Goal: Task Accomplishment & Management: Manage account settings

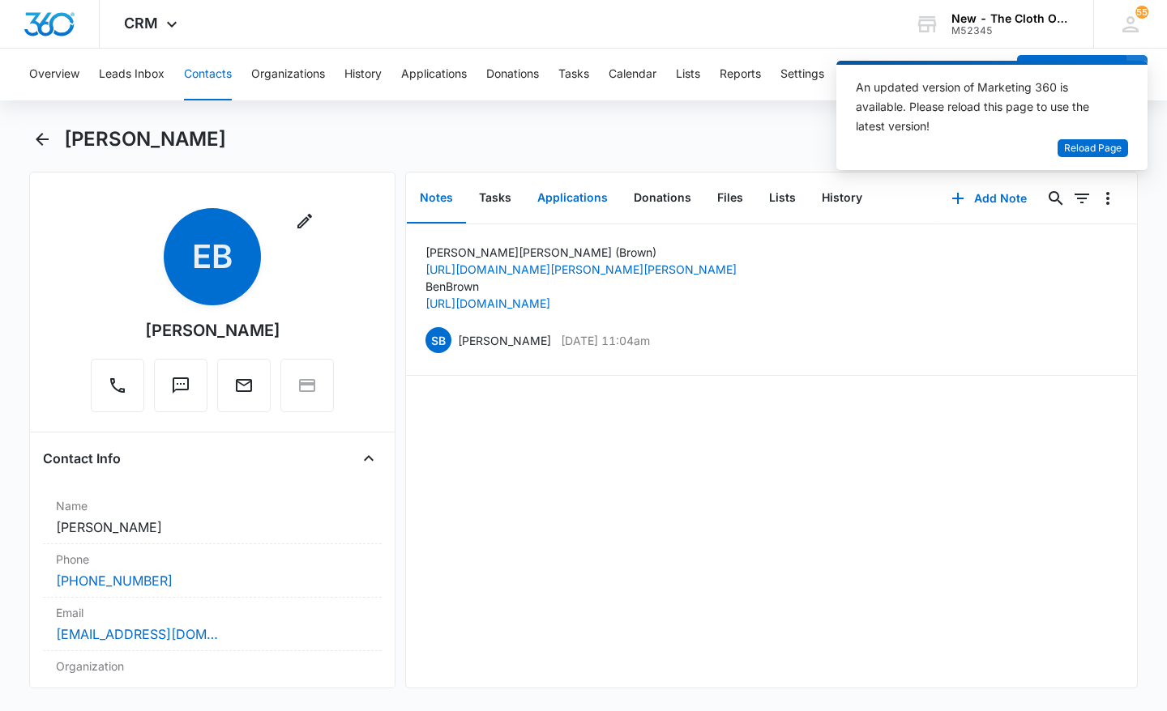
scroll to position [273, 0]
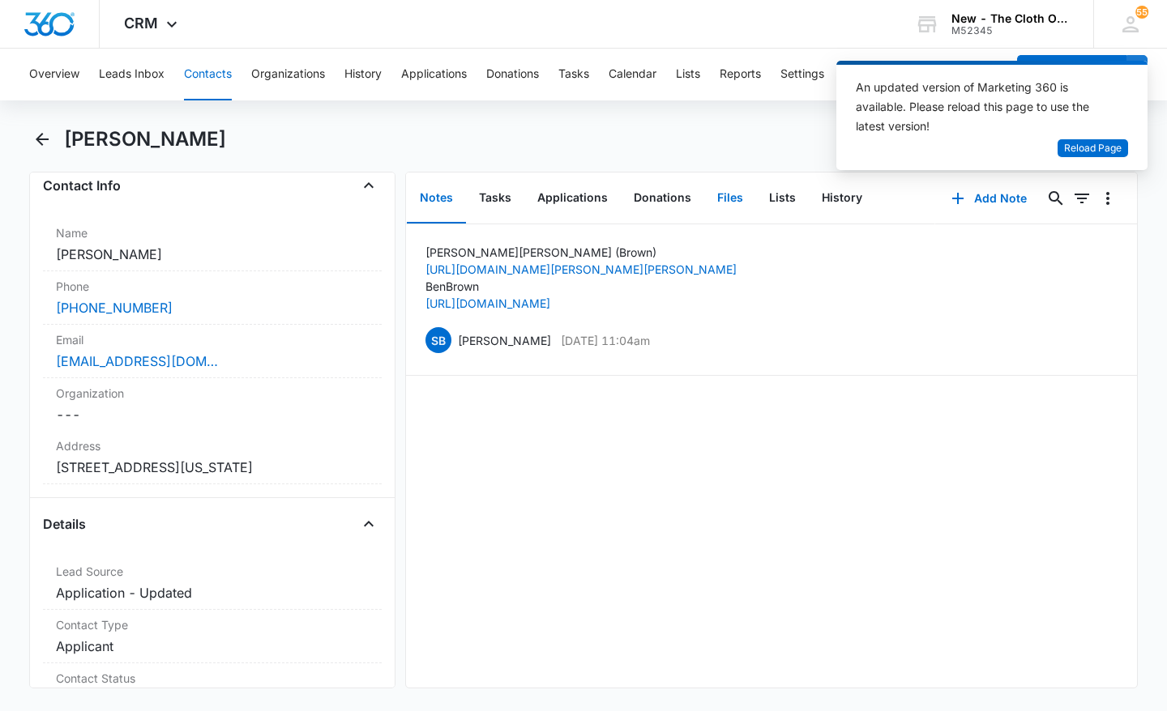
click at [710, 190] on button "Files" at bounding box center [730, 198] width 52 height 50
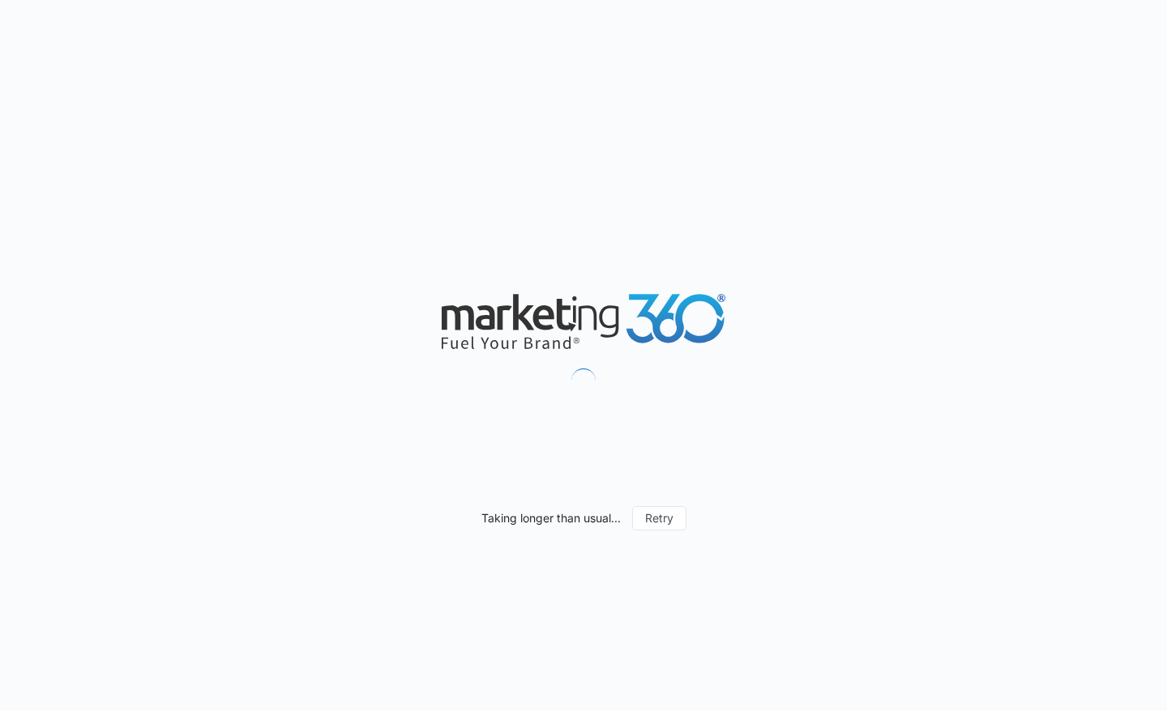
click at [710, 190] on div "Taking longer than usual... Retry" at bounding box center [583, 355] width 1167 height 711
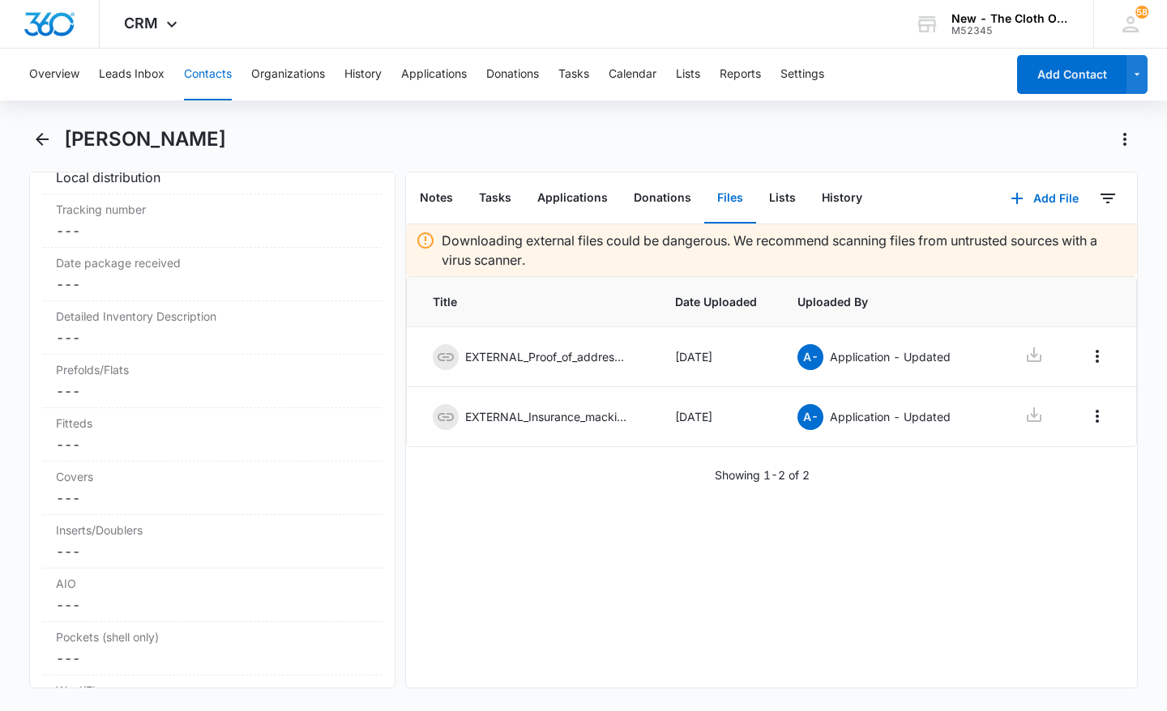
scroll to position [3866, 0]
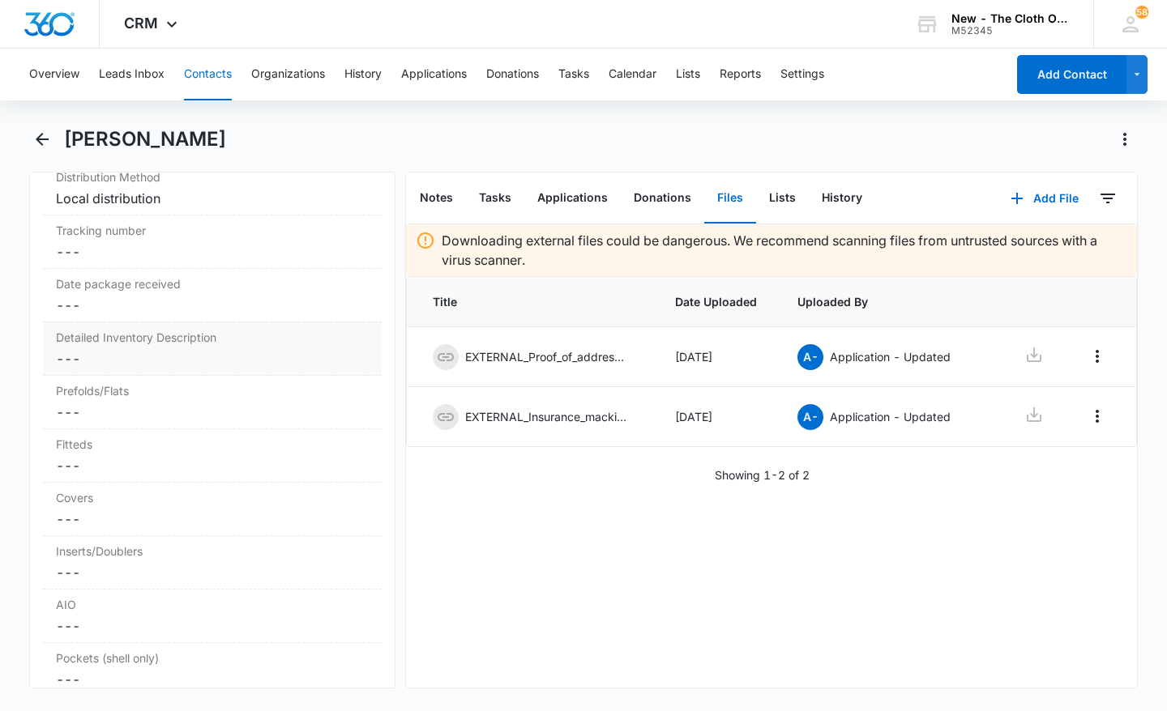
click at [161, 365] on dd "Cancel Save Changes ---" at bounding box center [212, 358] width 313 height 19
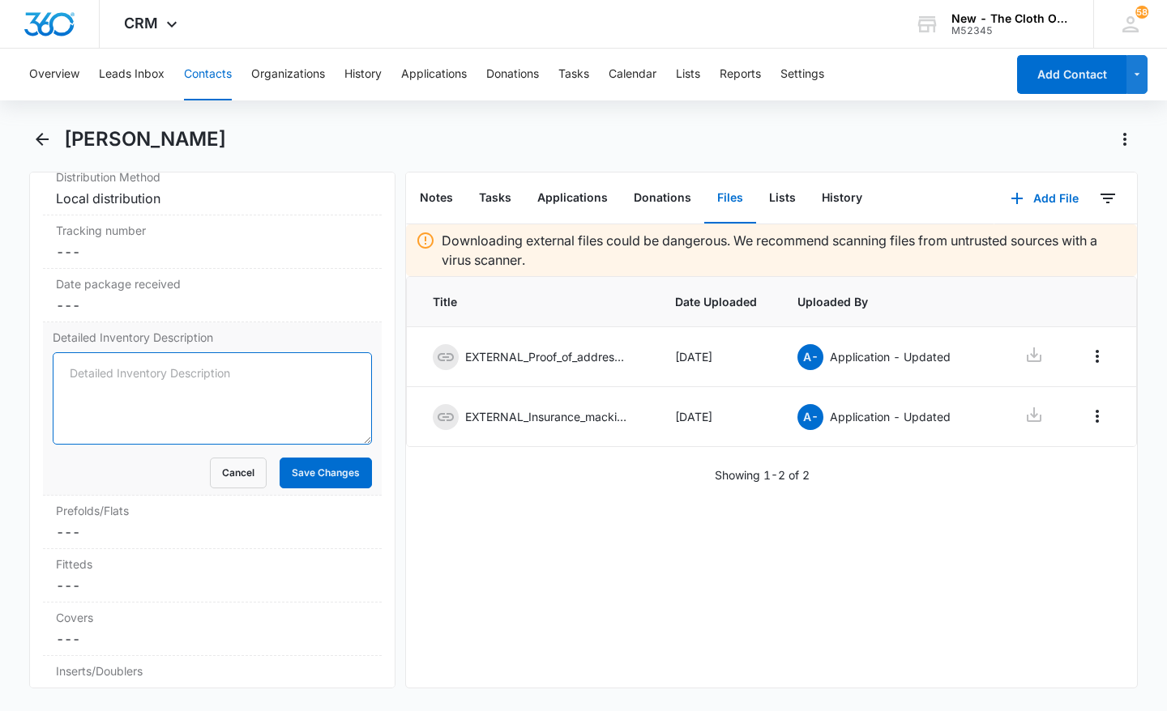
click at [83, 373] on textarea "Detailed Inventory Description" at bounding box center [212, 398] width 319 height 92
type textarea "3 EUC prefolds."
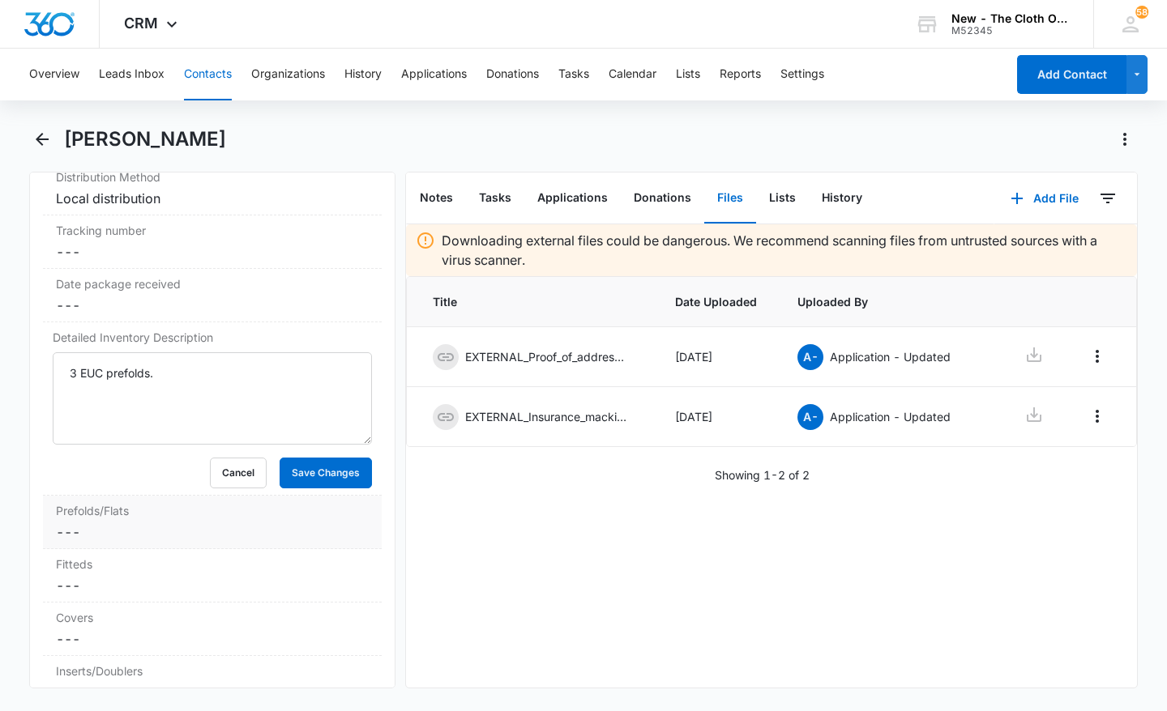
click at [127, 523] on dd "Cancel Save Changes ---" at bounding box center [212, 532] width 313 height 19
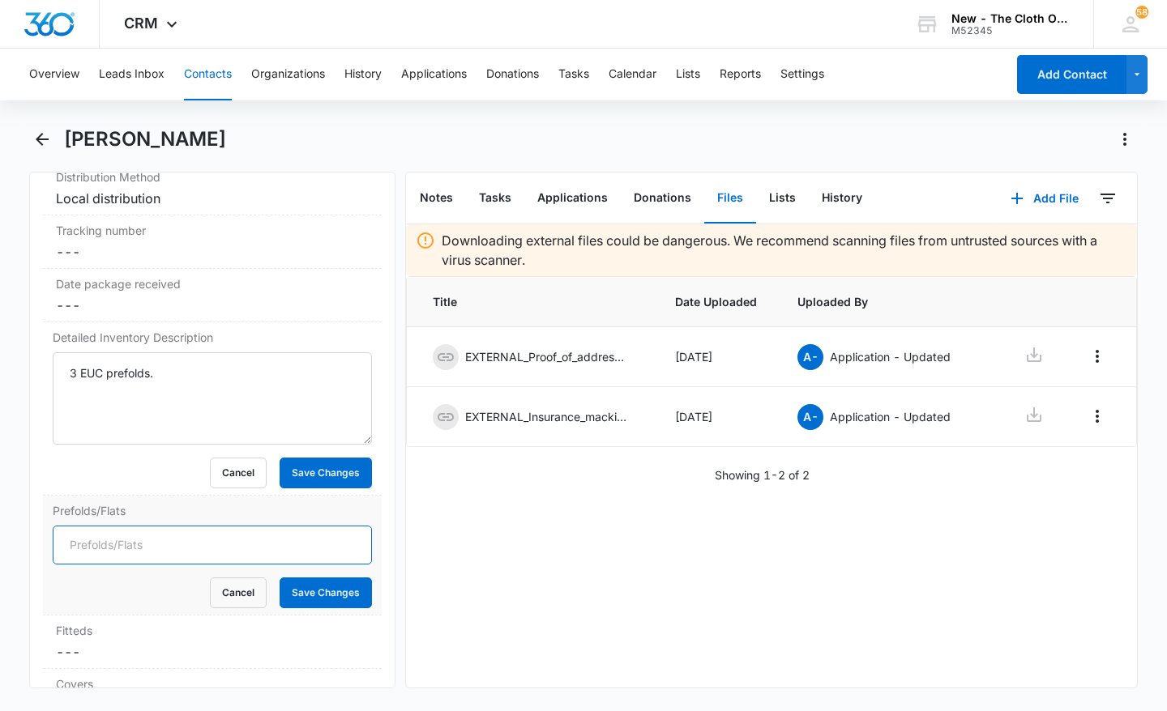
click at [105, 546] on input "Prefolds/Flats" at bounding box center [212, 545] width 319 height 39
type input "6"
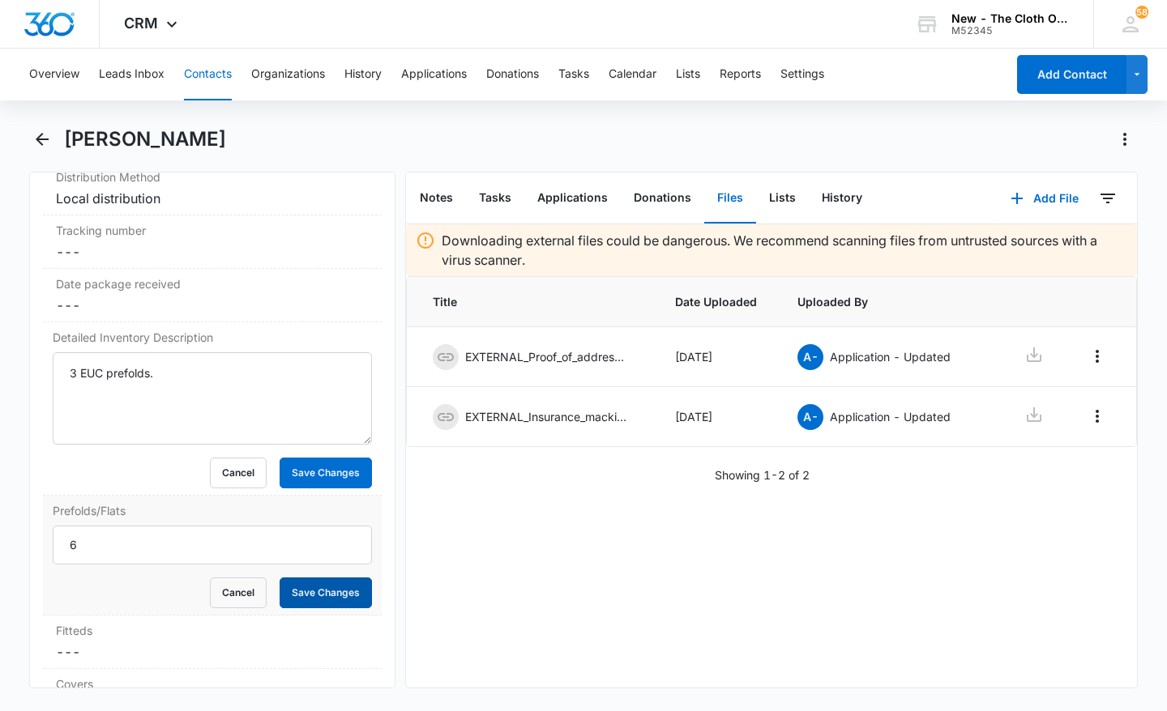
click at [332, 587] on button "Save Changes" at bounding box center [326, 593] width 92 height 31
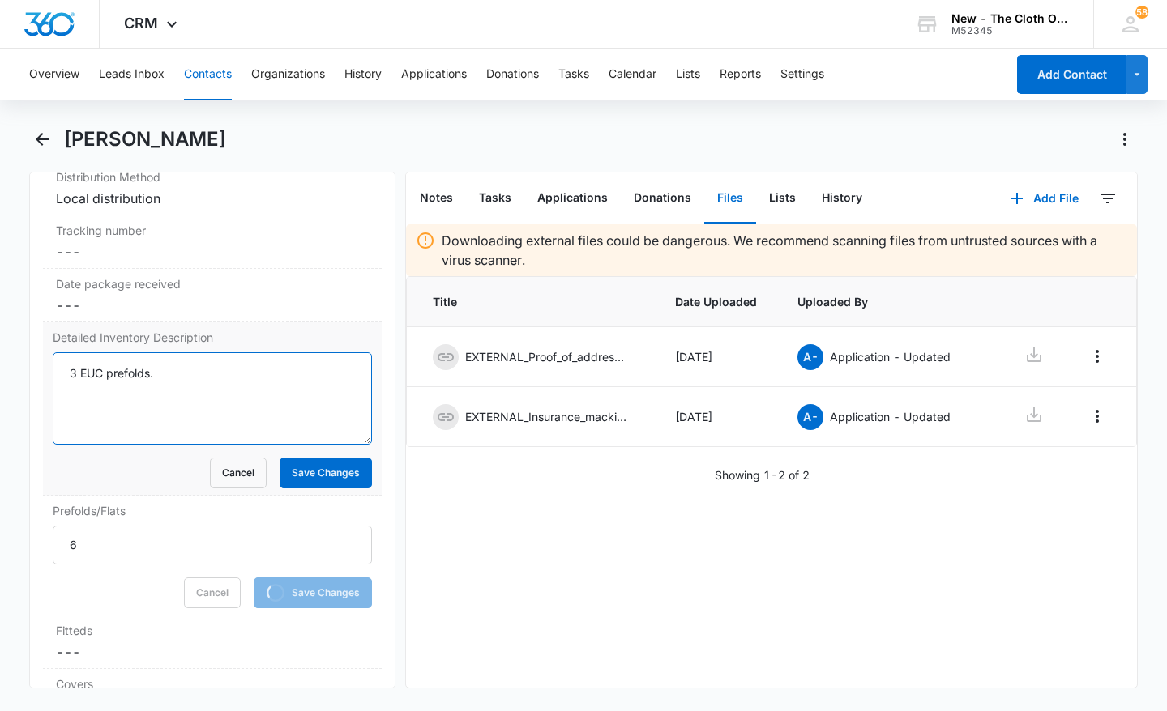
click at [79, 399] on textarea "3 EUC prefolds." at bounding box center [212, 398] width 319 height 92
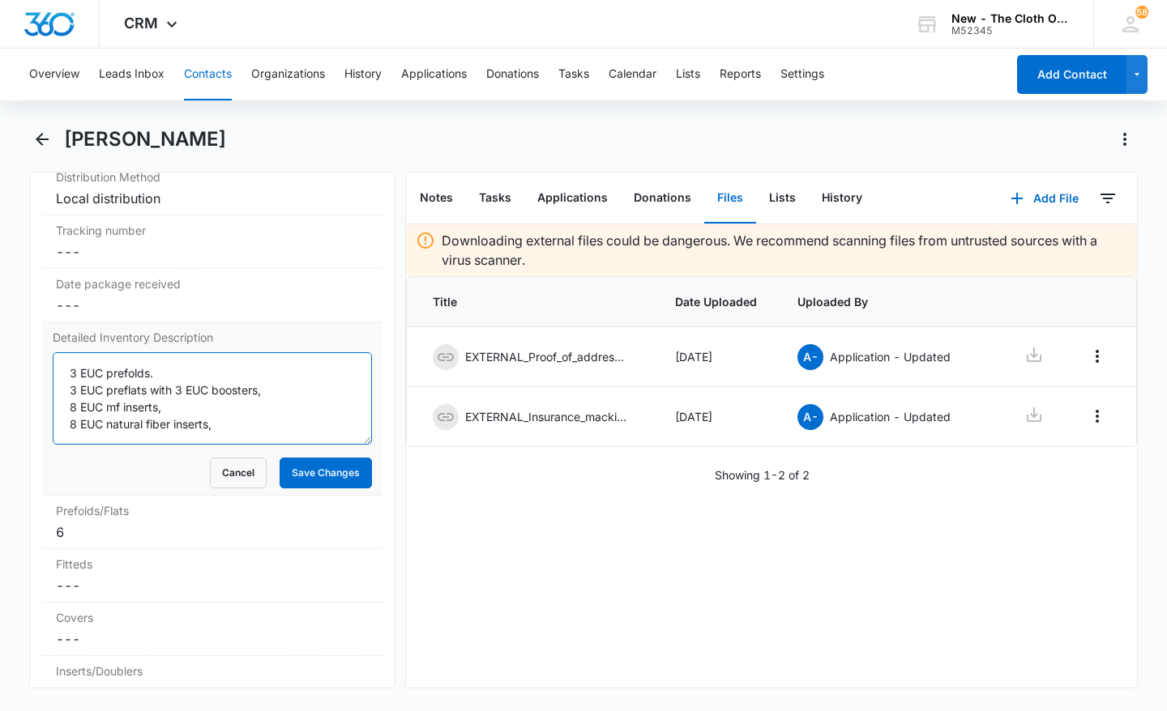
scroll to position [4, 0]
type textarea "3 EUC prefolds. 3 EUC preflats with 3 EUC boosters, 8 EUC mf inserts, 8 EUC nat…"
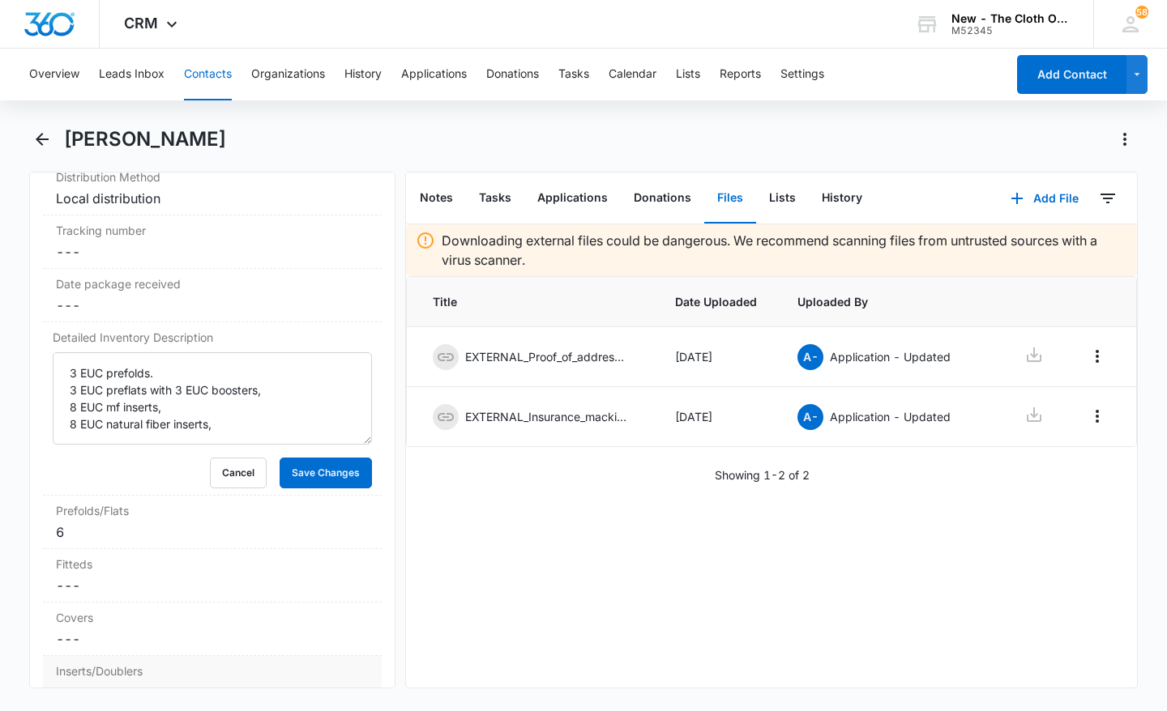
click at [135, 672] on label "Inserts/Doublers" at bounding box center [212, 671] width 313 height 17
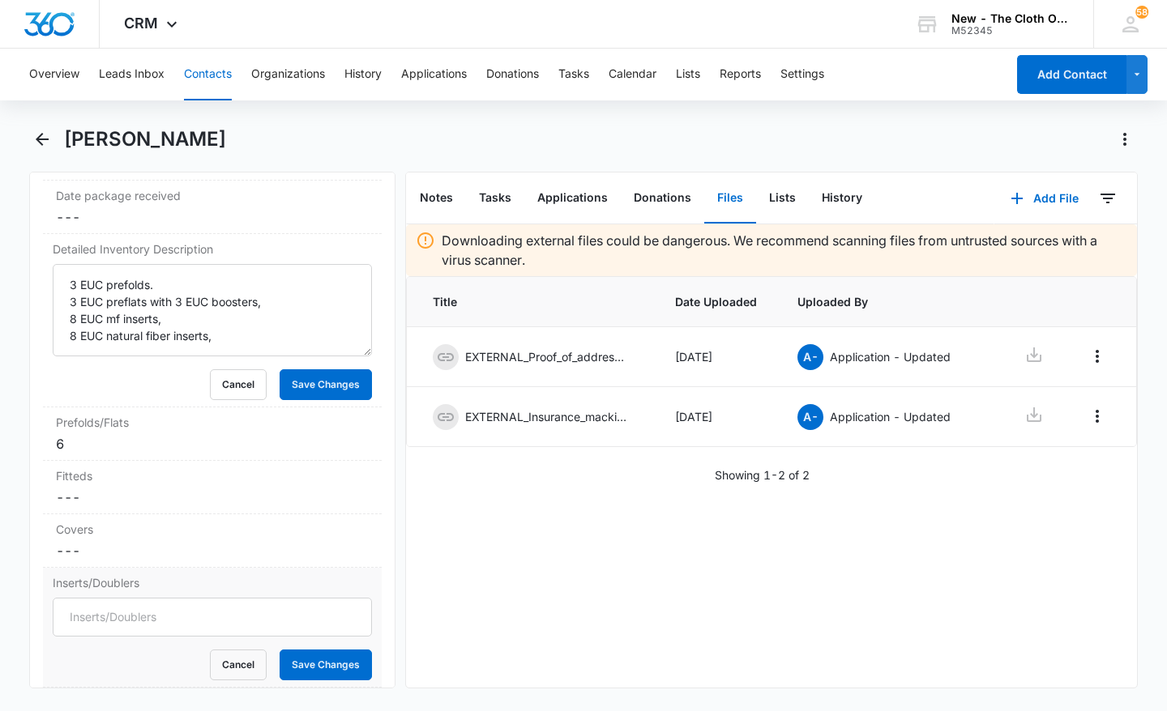
scroll to position [3987, 0]
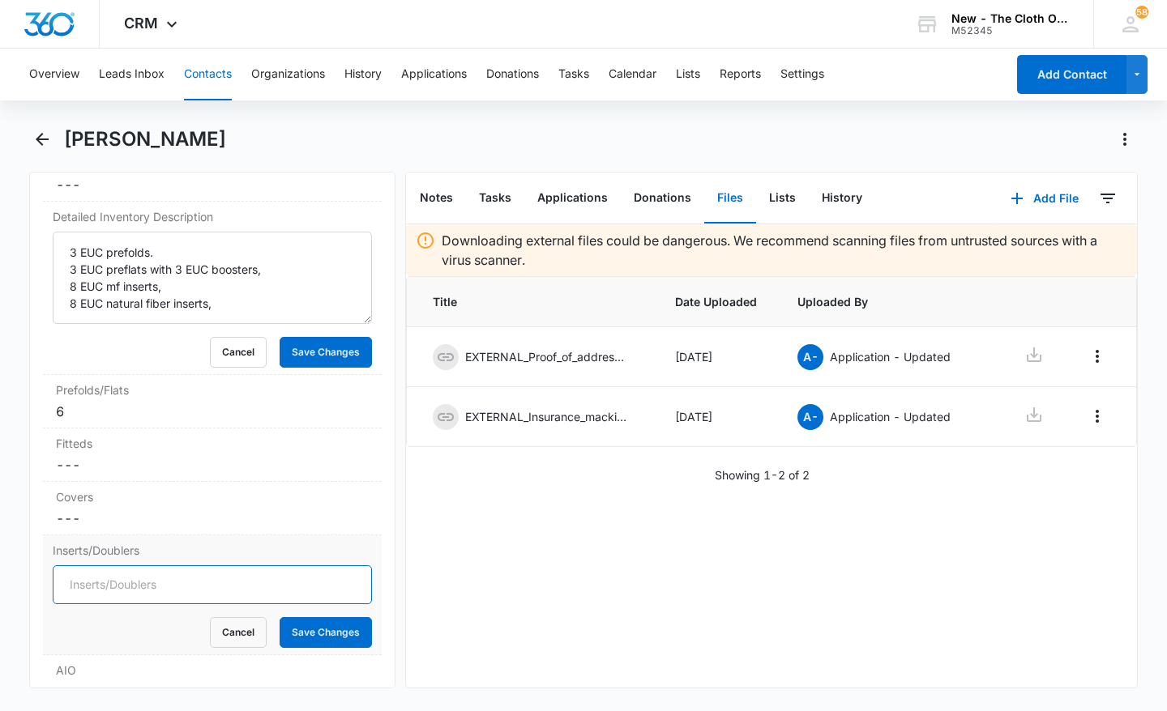
click at [199, 579] on input "Inserts/Doublers" at bounding box center [212, 584] width 319 height 39
type input "16"
click at [341, 640] on button "Save Changes" at bounding box center [326, 632] width 92 height 31
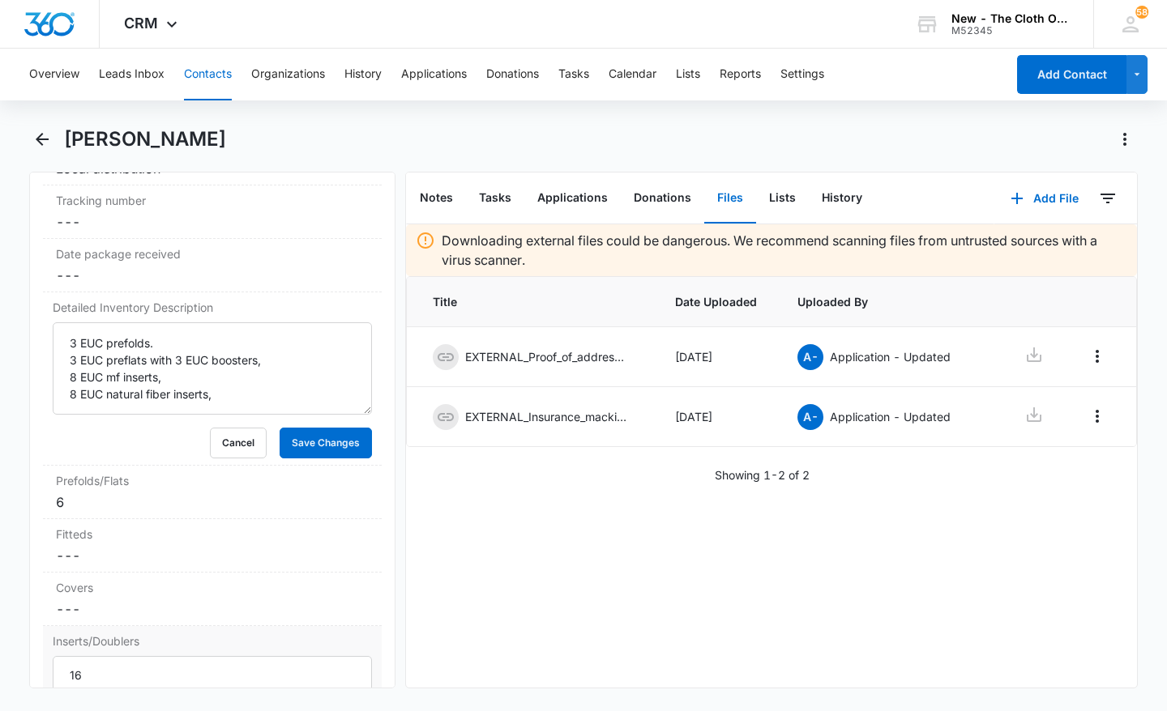
scroll to position [3843, 0]
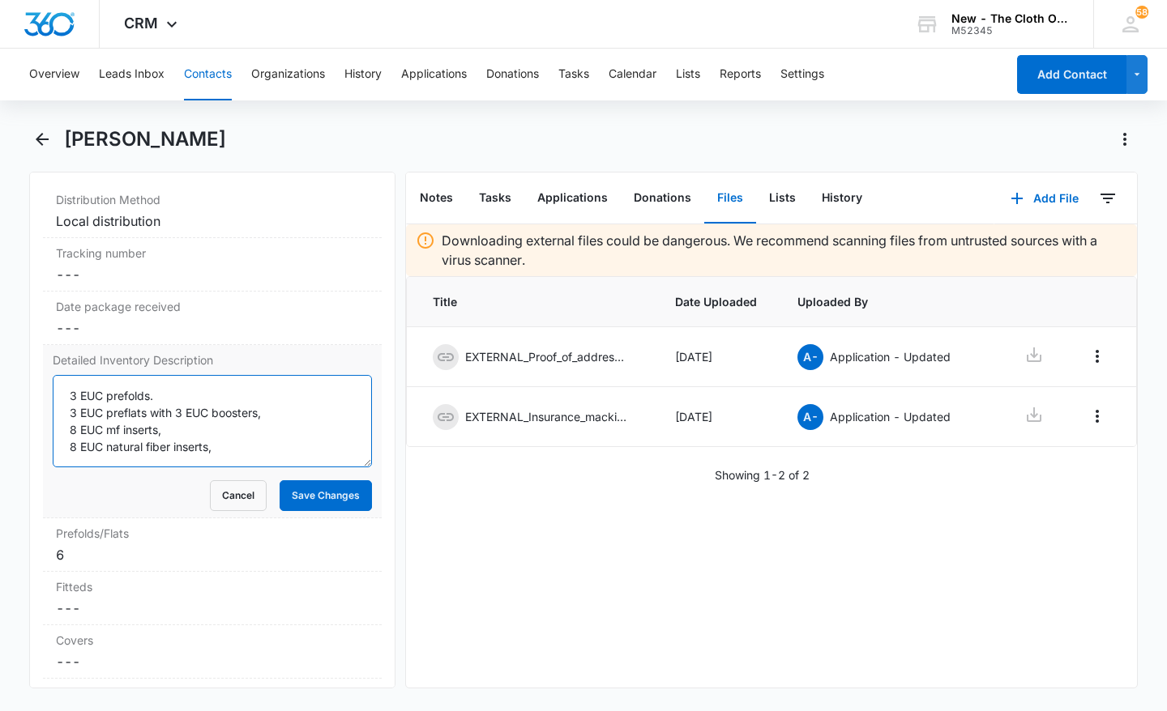
click at [297, 459] on textarea "3 EUC prefolds. 3 EUC preflats with 3 EUC boosters, 8 EUC mf inserts, 8 EUC nat…" at bounding box center [212, 421] width 319 height 92
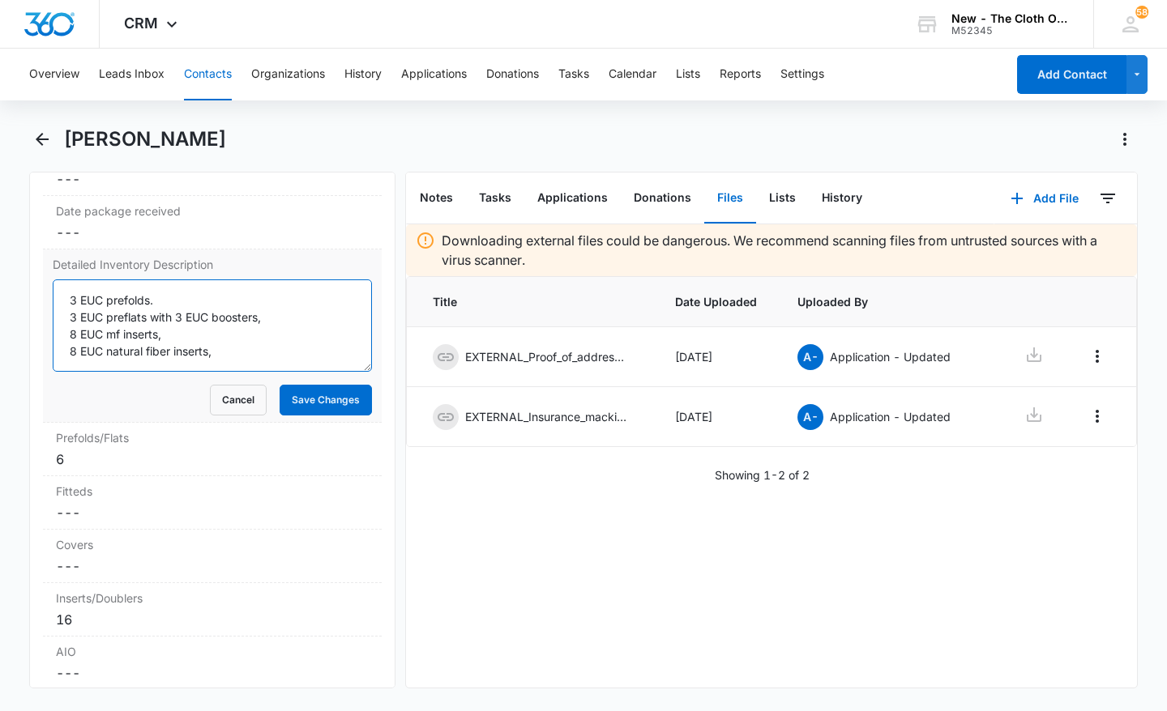
scroll to position [4017, 0]
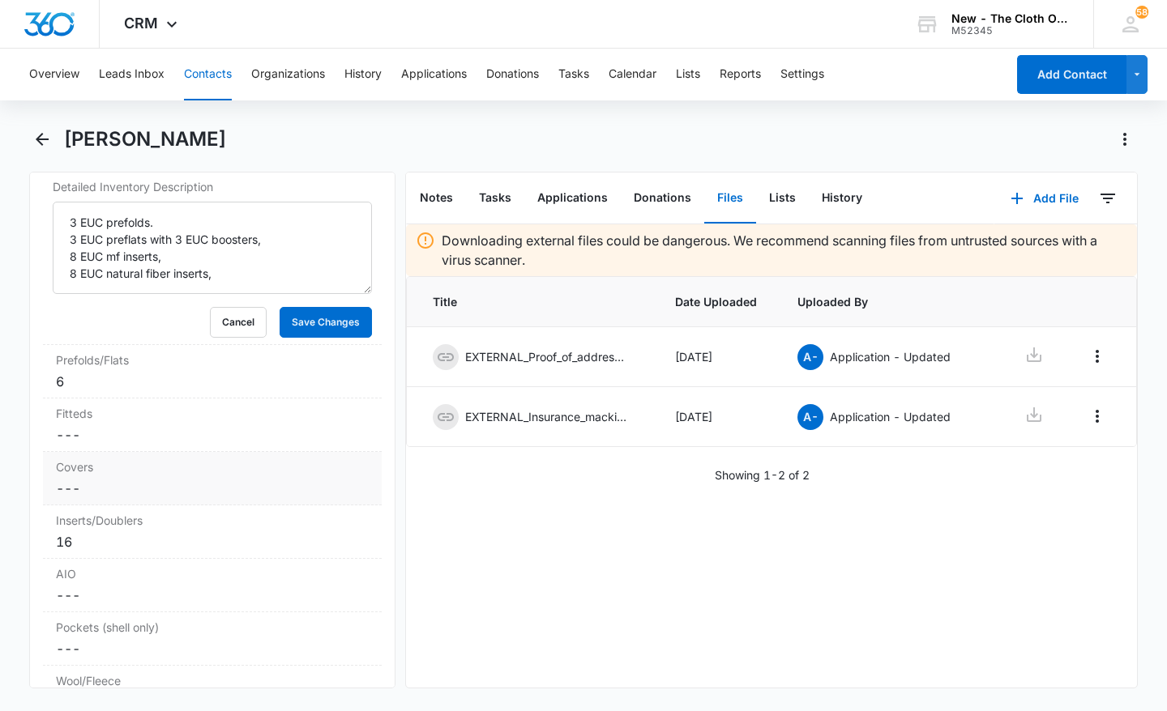
click at [217, 479] on dd "Cancel Save Changes ---" at bounding box center [212, 488] width 313 height 19
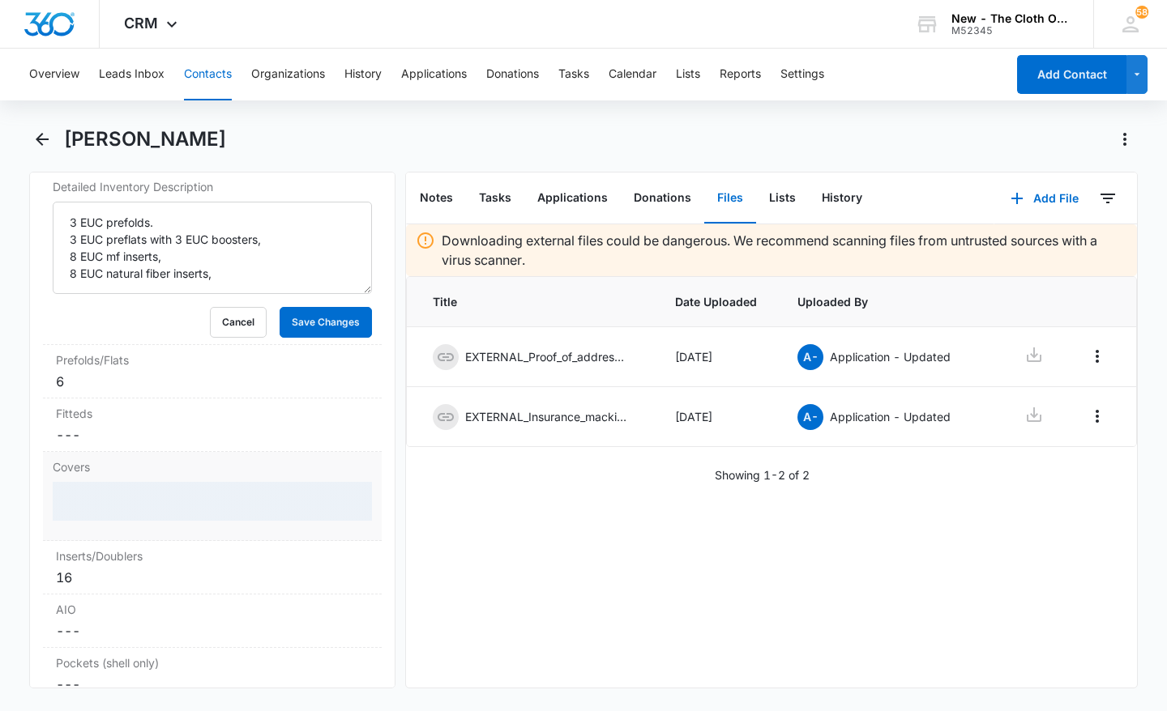
click at [181, 496] on div at bounding box center [212, 501] width 319 height 39
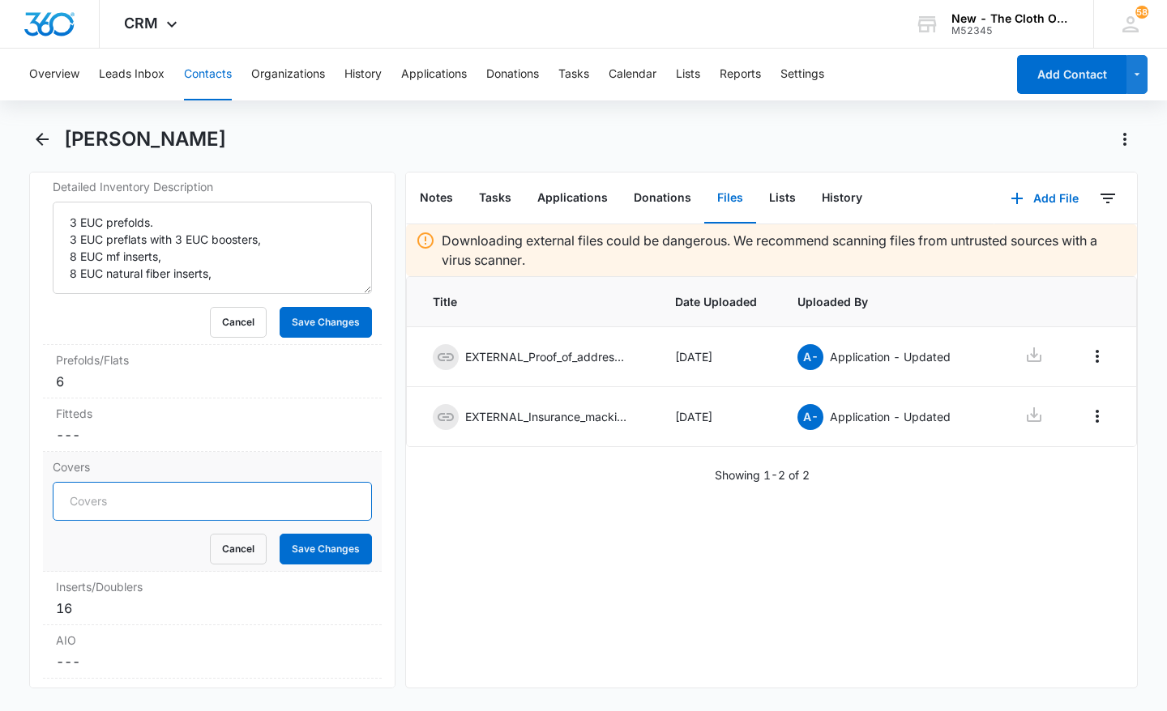
click at [189, 495] on input "Covers" at bounding box center [212, 501] width 319 height 39
type input "2"
click at [340, 555] on button "Save Changes" at bounding box center [326, 549] width 92 height 31
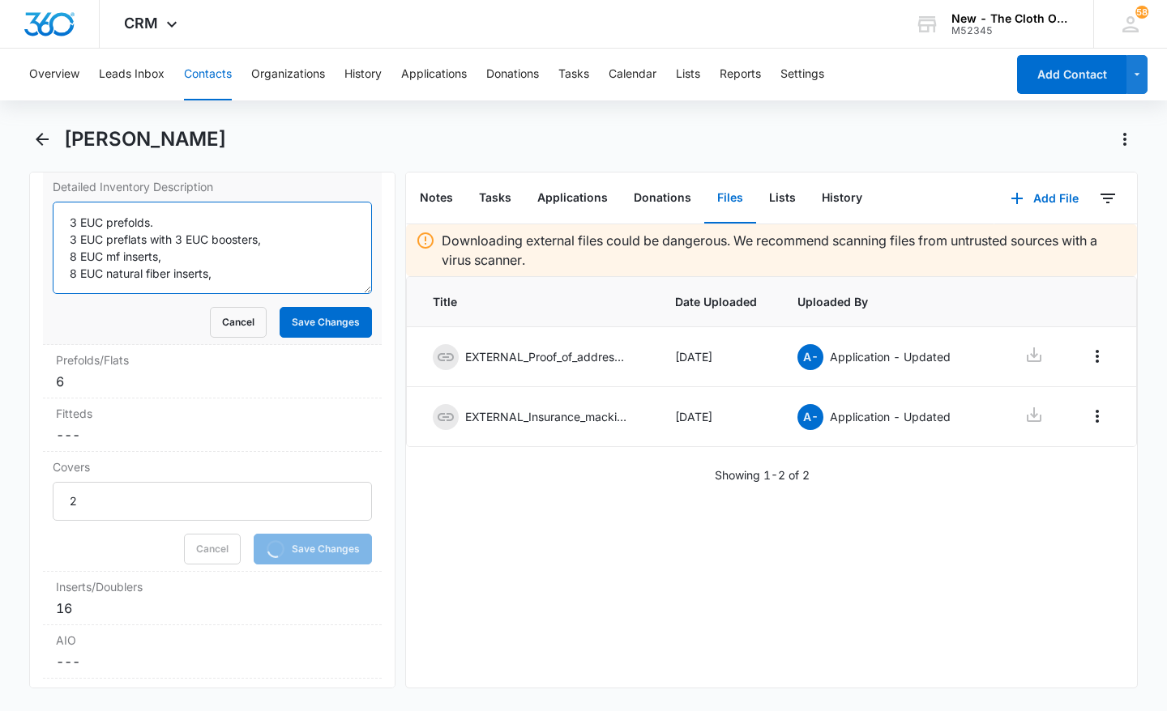
click at [282, 274] on textarea "3 EUC prefolds. 3 EUC preflats with 3 EUC boosters, 8 EUC mf inserts, 8 EUC nat…" at bounding box center [212, 248] width 319 height 92
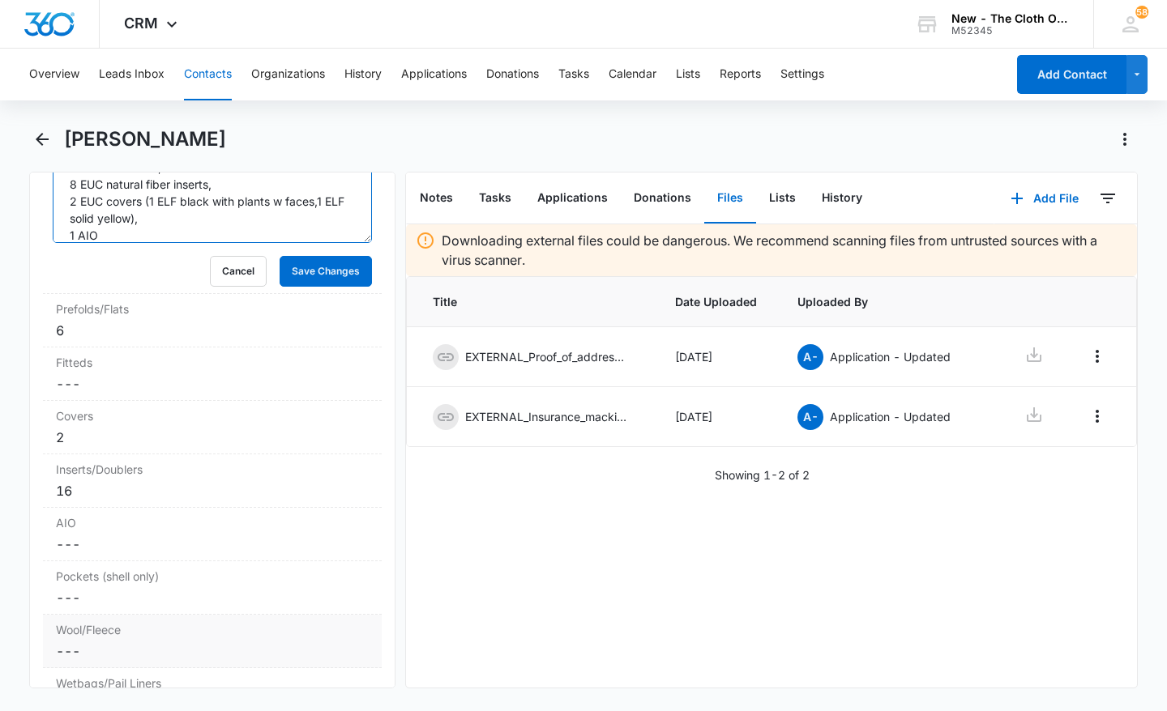
scroll to position [4069, 0]
type textarea "3 EUC prefolds. 3 EUC preflats with 3 EUC boosters, 8 EUC mf inserts, 8 EUC nat…"
click at [220, 561] on div "Pockets (shell only) Cancel Save Changes ---" at bounding box center [212, 587] width 339 height 53
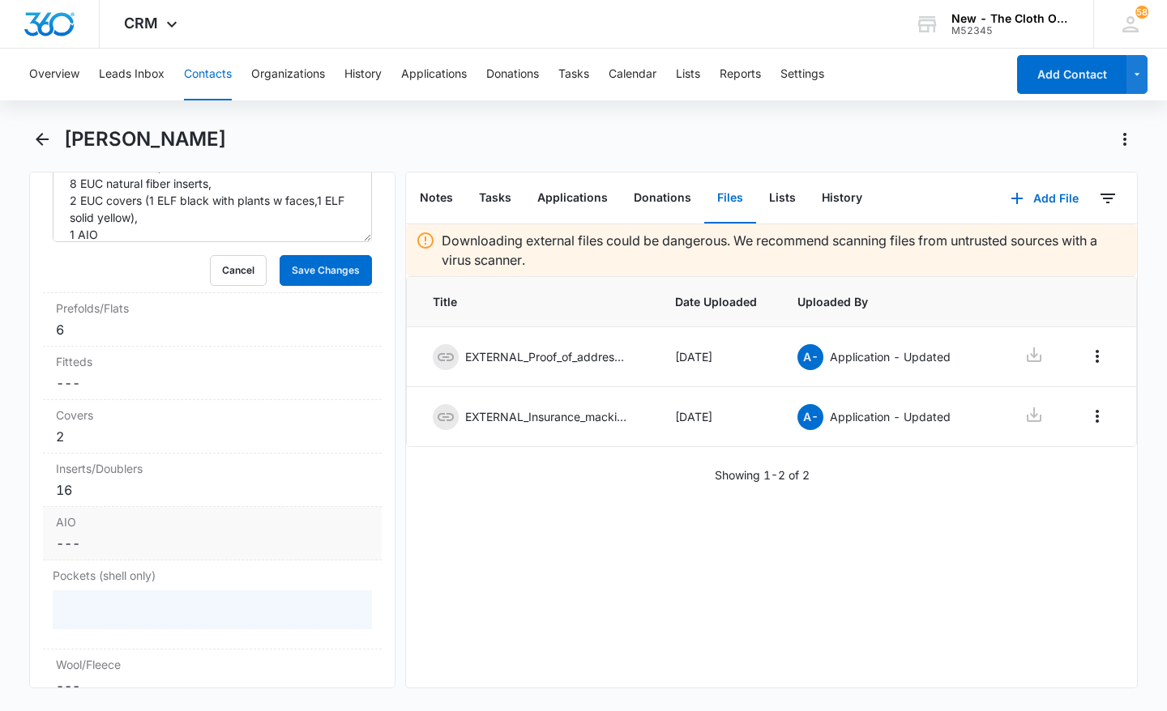
click at [232, 550] on dd "Cancel Save Changes ---" at bounding box center [212, 543] width 313 height 19
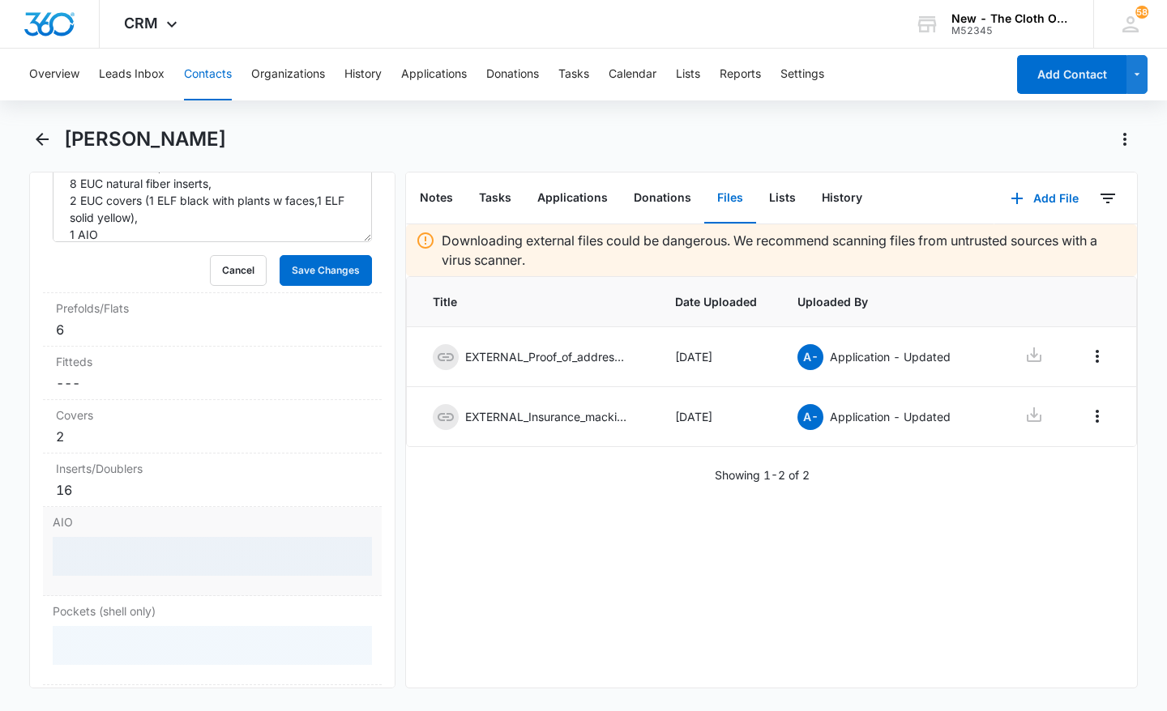
click at [254, 555] on div at bounding box center [212, 556] width 319 height 39
click at [268, 562] on div at bounding box center [212, 556] width 319 height 39
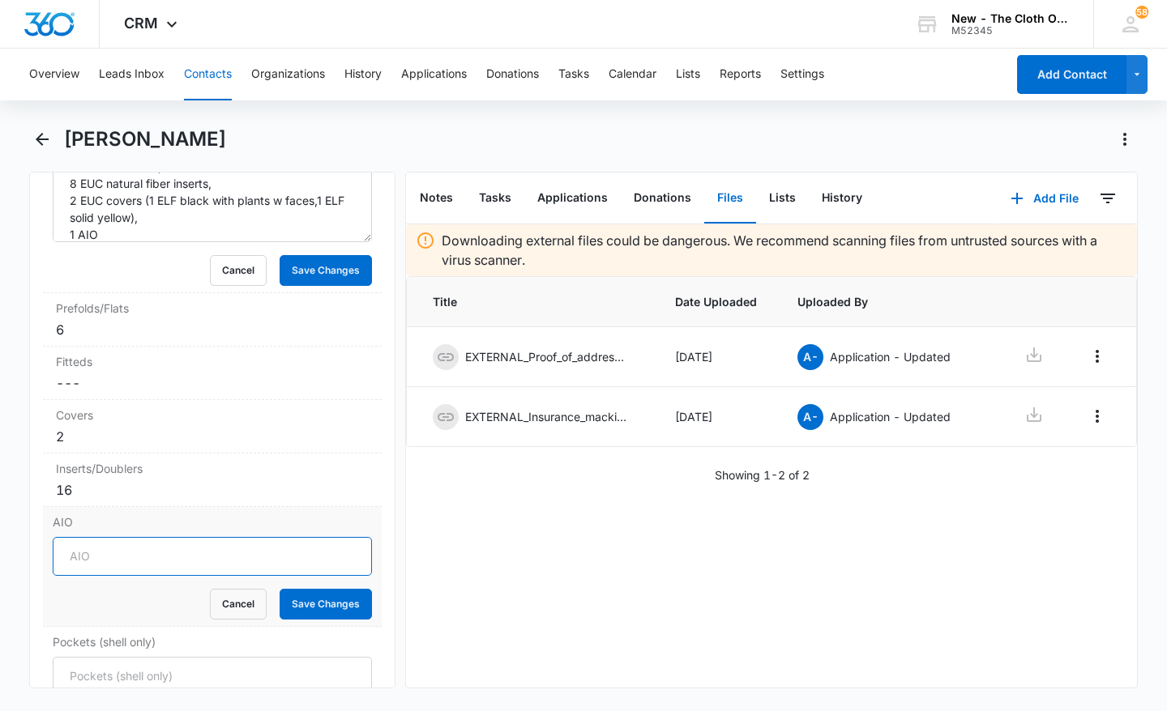
click at [275, 570] on input "AIO" at bounding box center [212, 556] width 319 height 39
type input "1"
click at [344, 606] on button "Save Changes" at bounding box center [326, 604] width 92 height 31
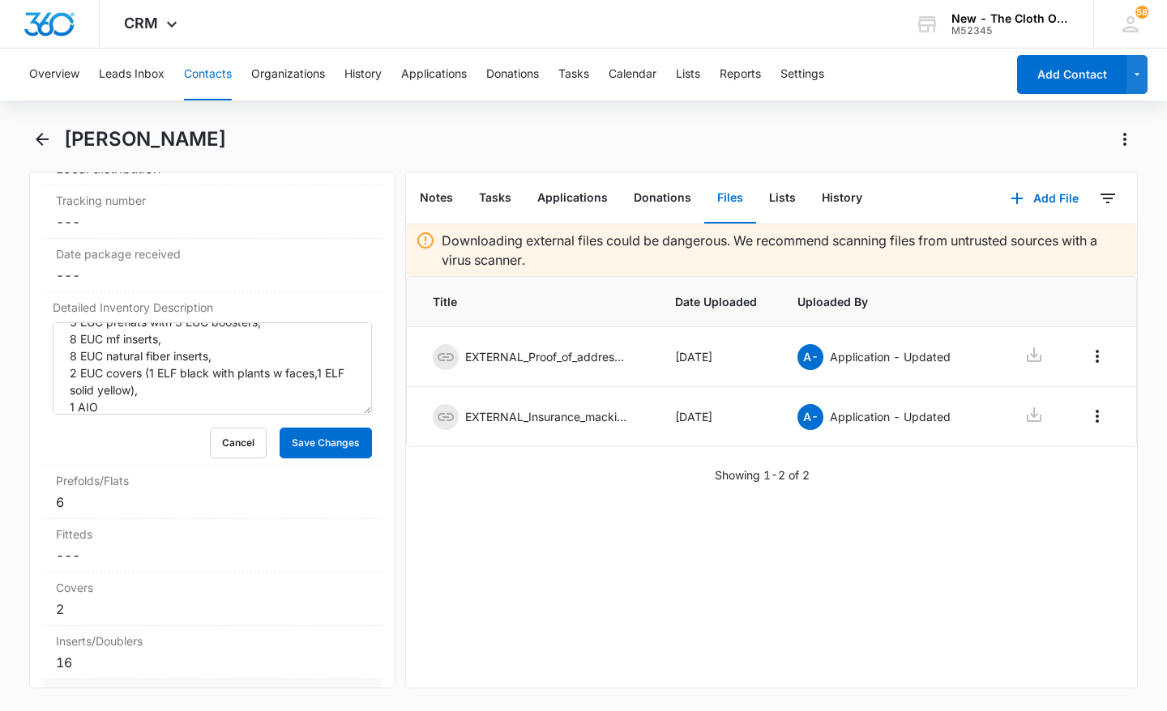
scroll to position [3897, 0]
click at [314, 398] on textarea "3 EUC prefolds. 3 EUC preflats with 3 EUC boosters, 8 EUC mf inserts, 8 EUC nat…" at bounding box center [212, 368] width 319 height 92
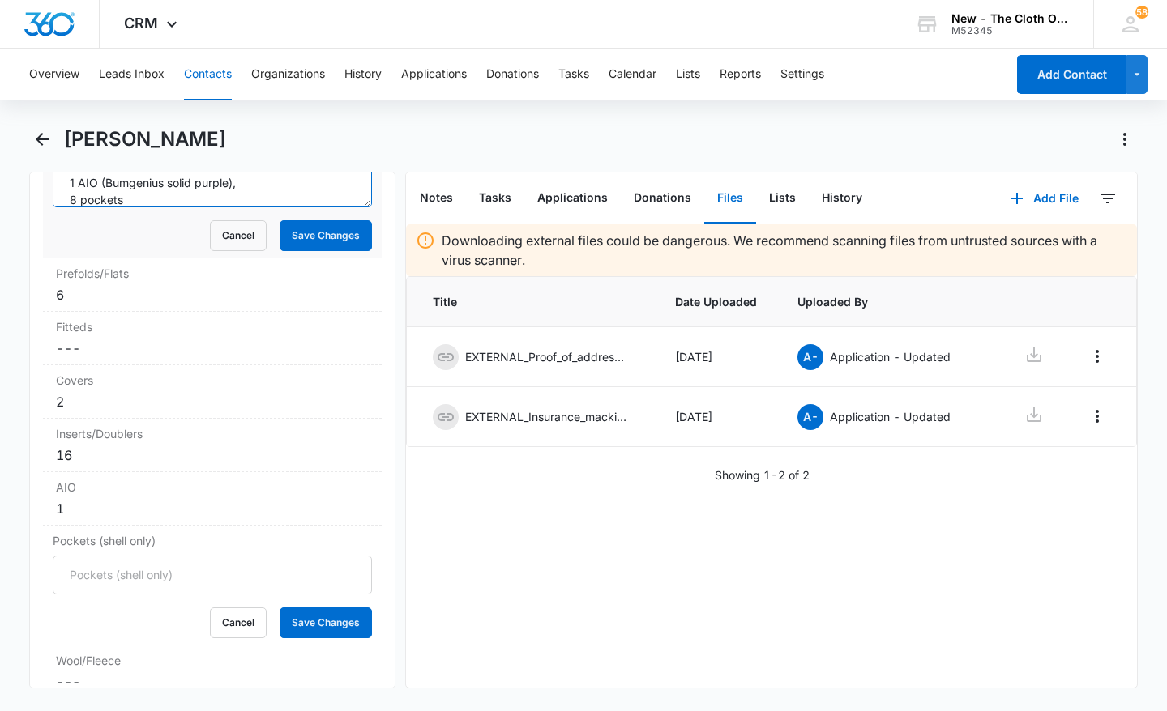
scroll to position [4113, 0]
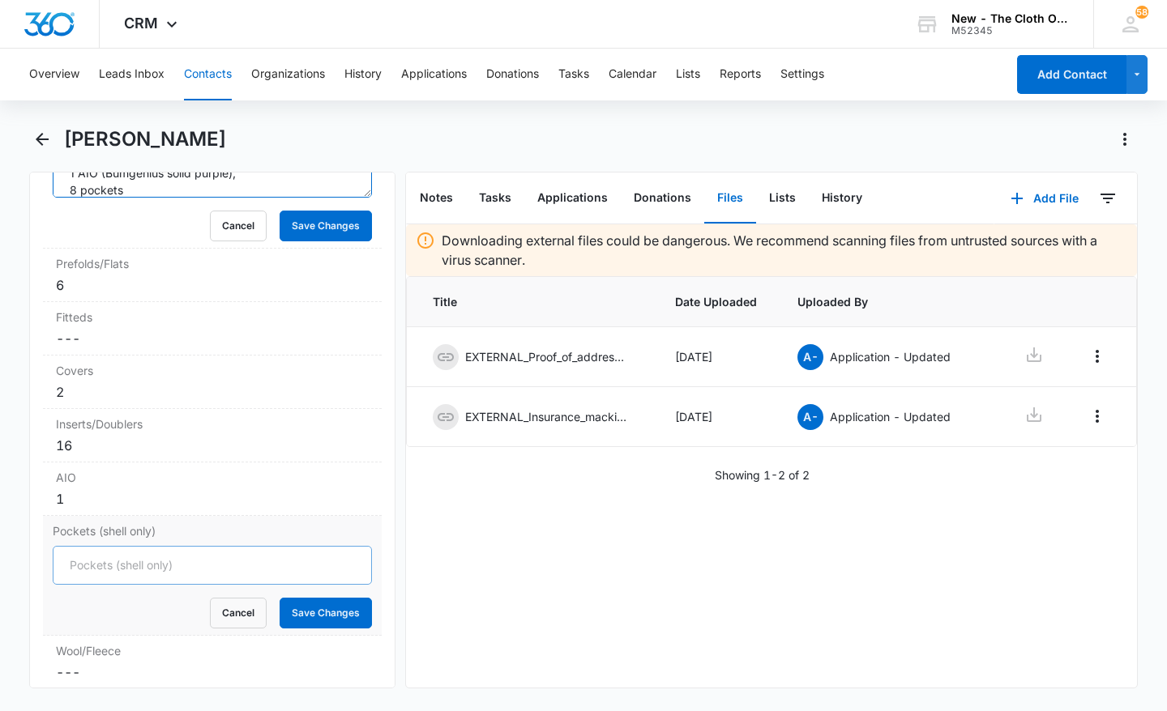
type textarea "3 EUC prefolds. 3 EUC preflats with 3 EUC boosters, 8 EUC mf inserts, 8 EUC nat…"
click at [180, 568] on input "Pockets (shell only)" at bounding box center [212, 565] width 319 height 39
click at [172, 574] on input "Pockets (shell only)" at bounding box center [212, 565] width 319 height 39
type input "8"
click at [356, 621] on button "Save Changes" at bounding box center [326, 613] width 92 height 31
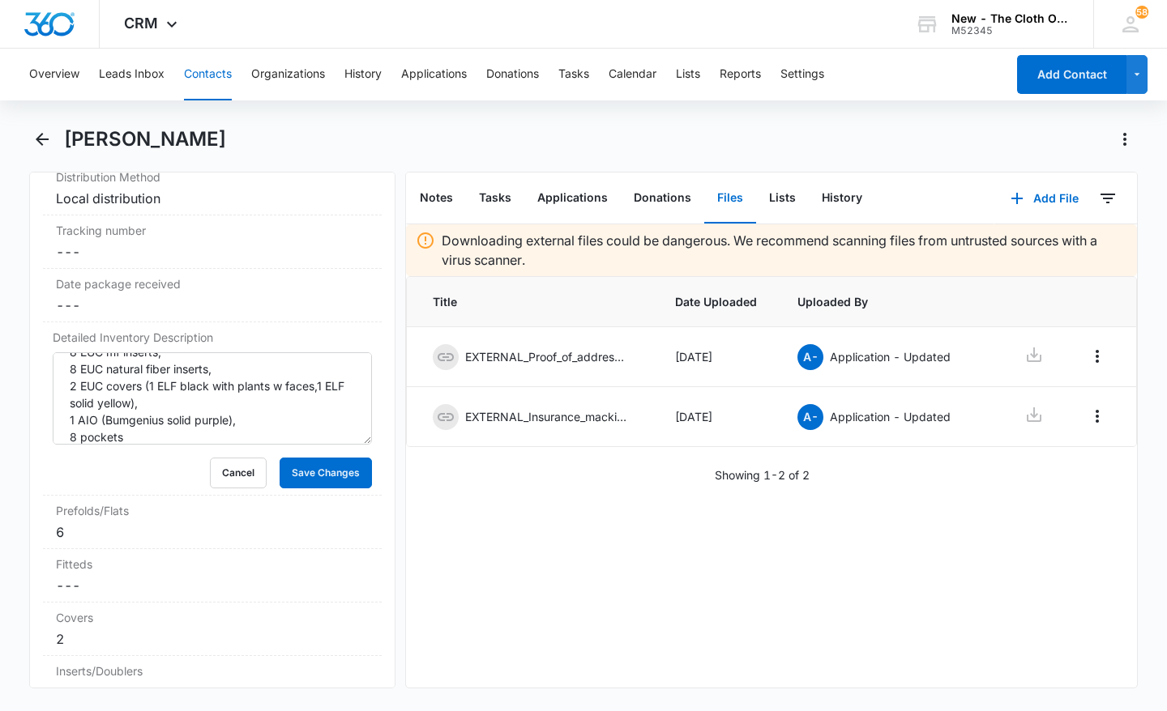
scroll to position [3860, 0]
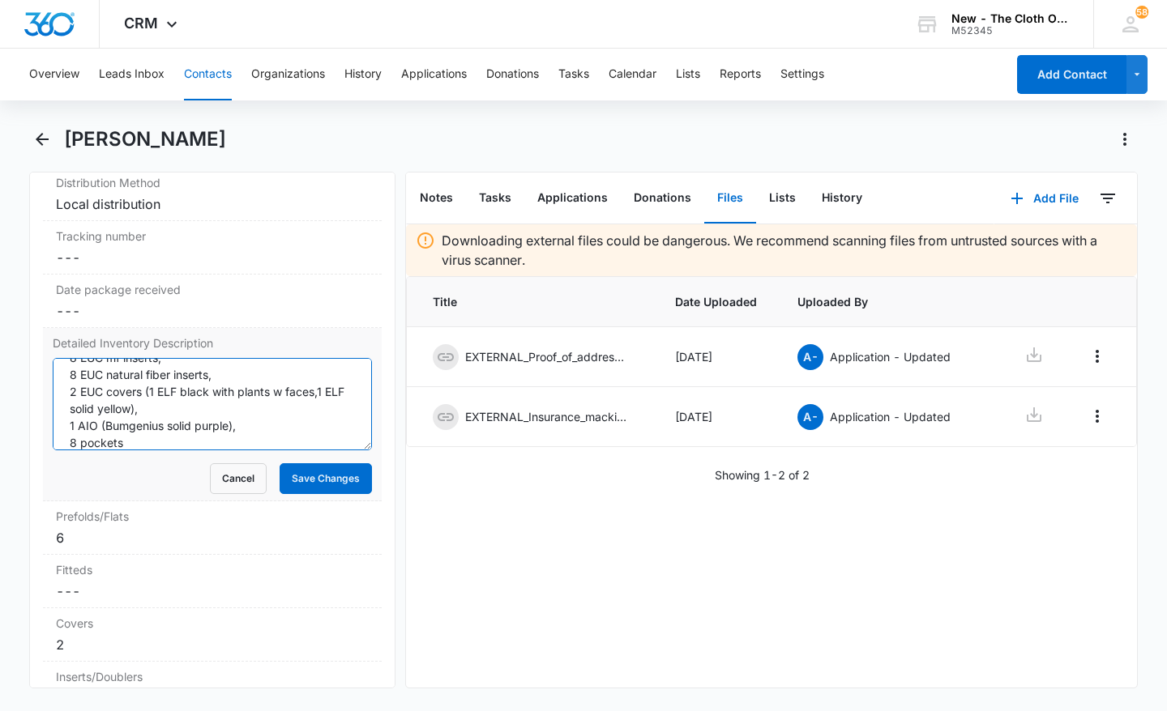
click at [255, 445] on textarea "3 EUC prefolds. 3 EUC preflats with 3 EUC boosters, 8 EUC mf inserts, 8 EUC nat…" at bounding box center [212, 404] width 319 height 92
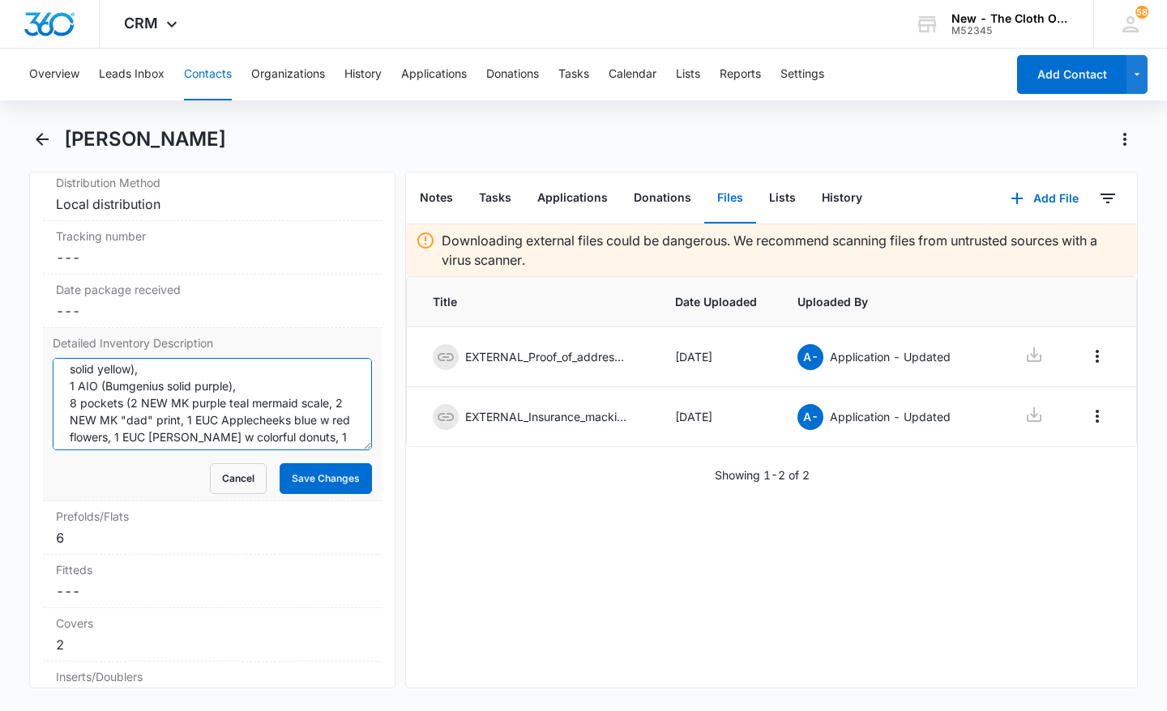
scroll to position [0, 0]
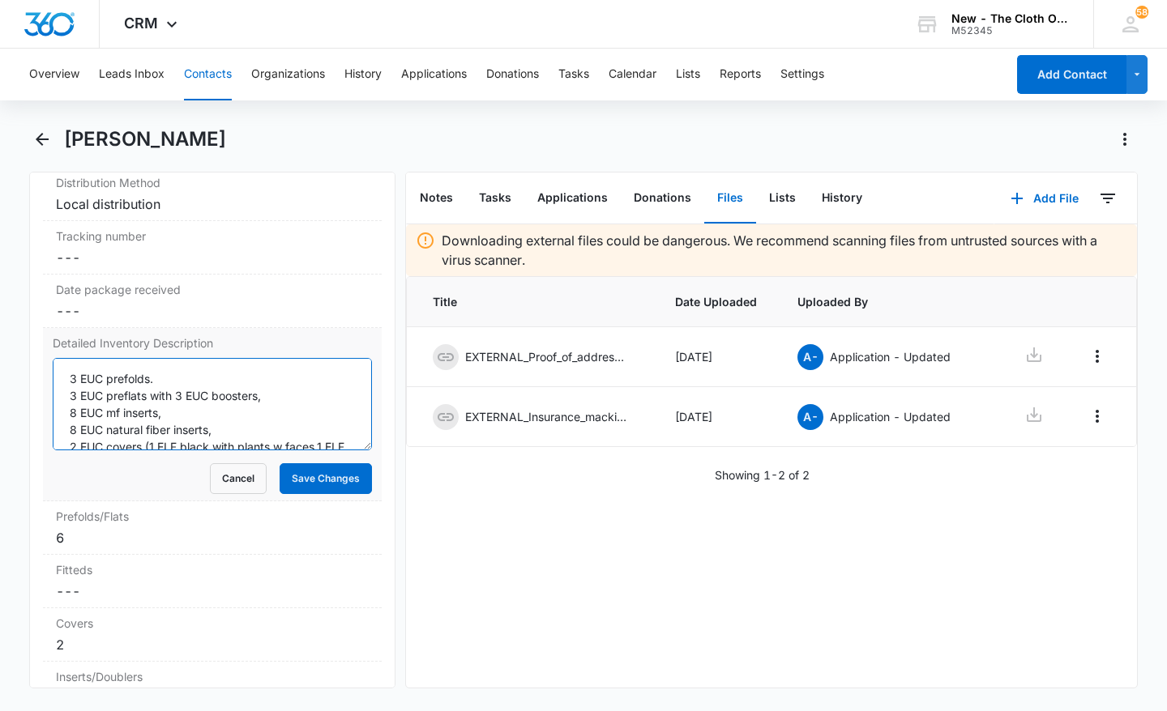
drag, startPoint x: 337, startPoint y: 437, endPoint x: 53, endPoint y: 348, distance: 298.0
click at [53, 348] on div "Detailed Inventory Description 3 EUC prefolds. 3 EUC preflats with 3 EUC booste…" at bounding box center [212, 414] width 339 height 173
type textarea "3 EUC prefolds. 3 EUC preflats with 3 EUC boosters, 8 EUC mf inserts, 8 EUC nat…"
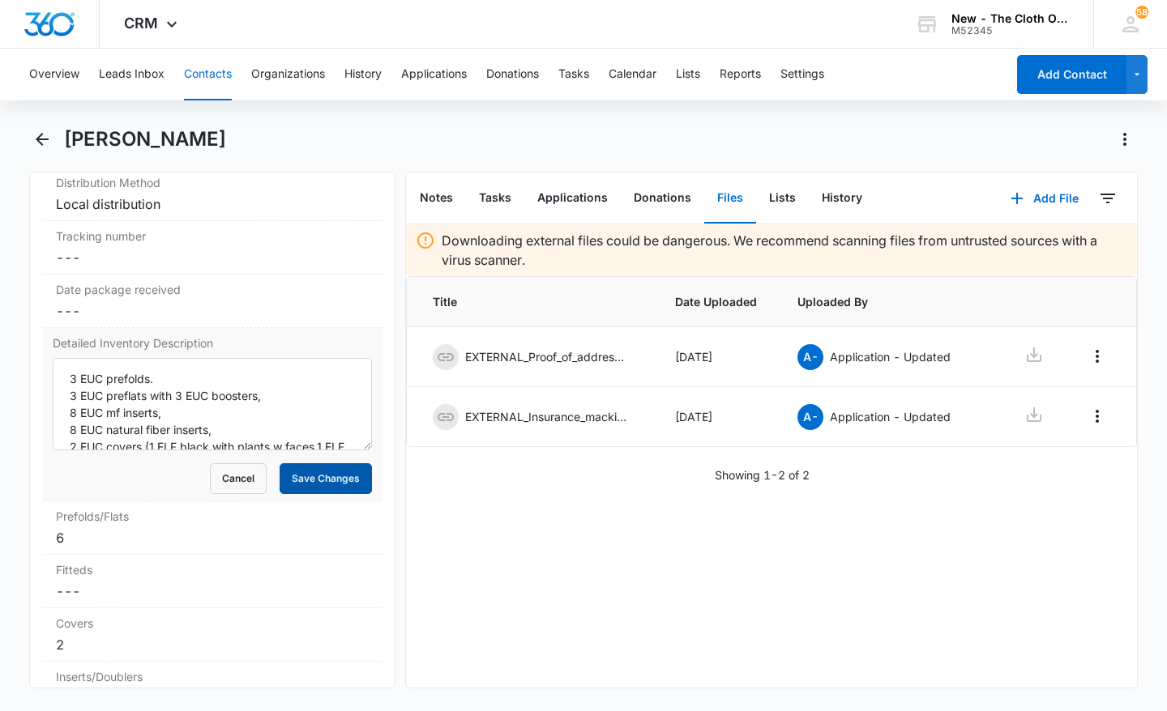
click at [326, 477] on button "Save Changes" at bounding box center [326, 478] width 92 height 31
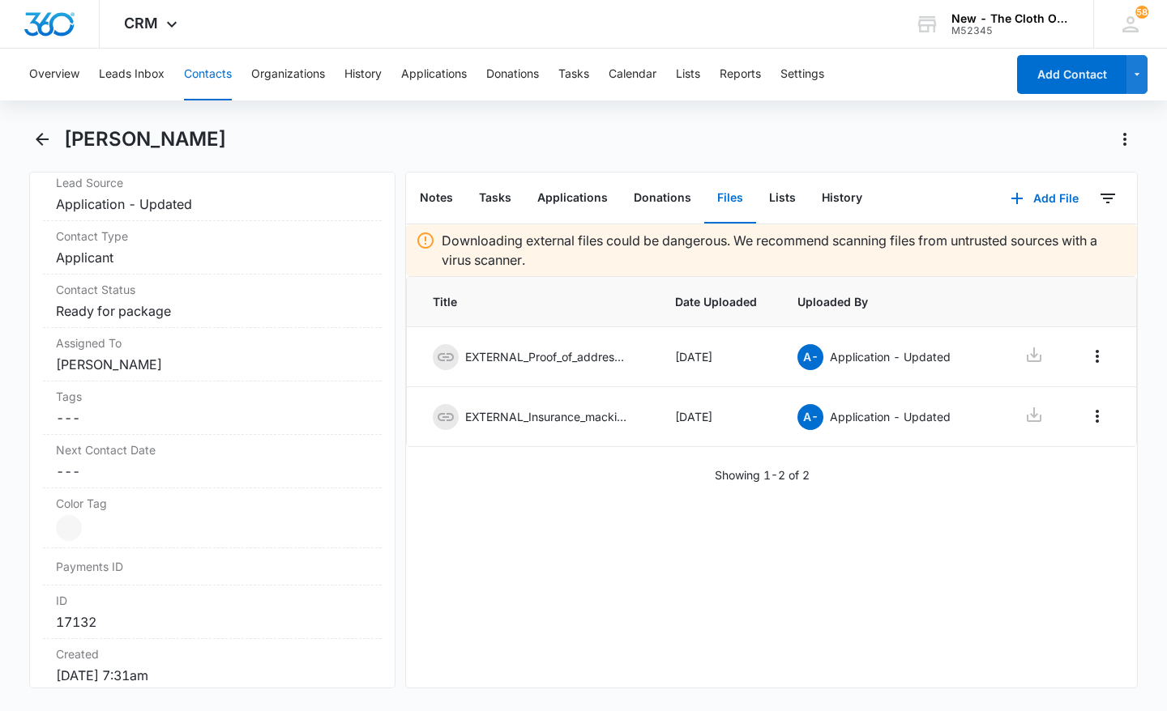
scroll to position [266, 0]
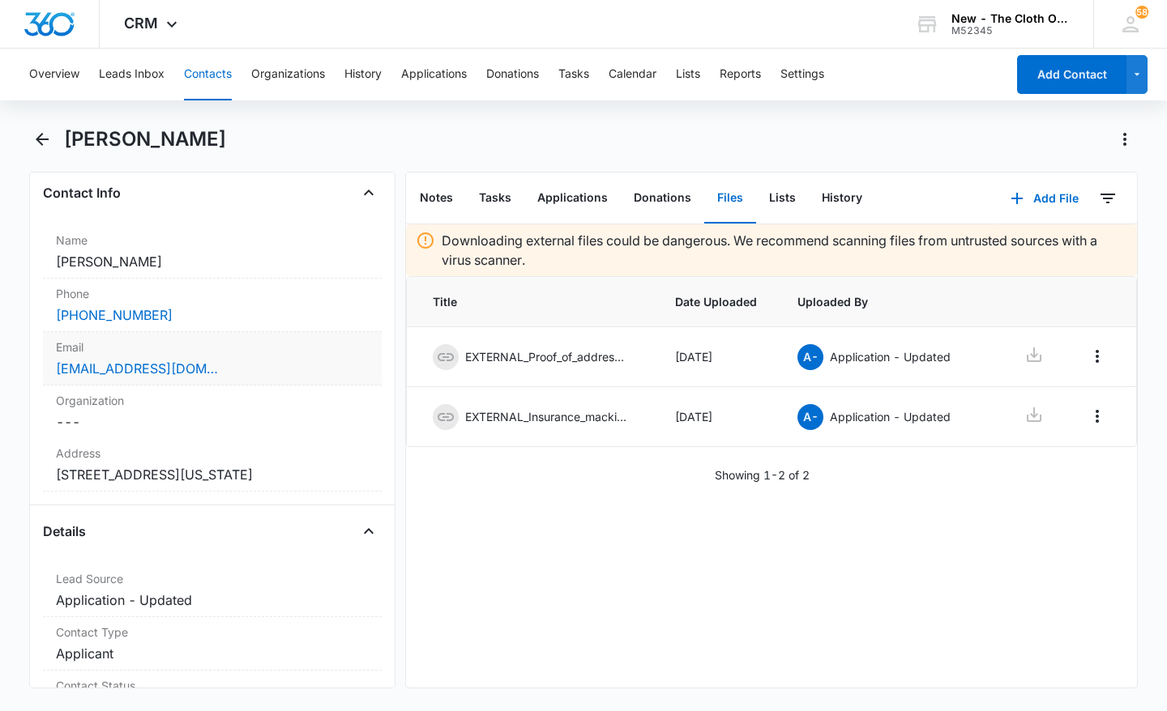
click at [290, 356] on div "Email Cancel Save Changes [EMAIL_ADDRESS][DOMAIN_NAME]" at bounding box center [212, 358] width 339 height 53
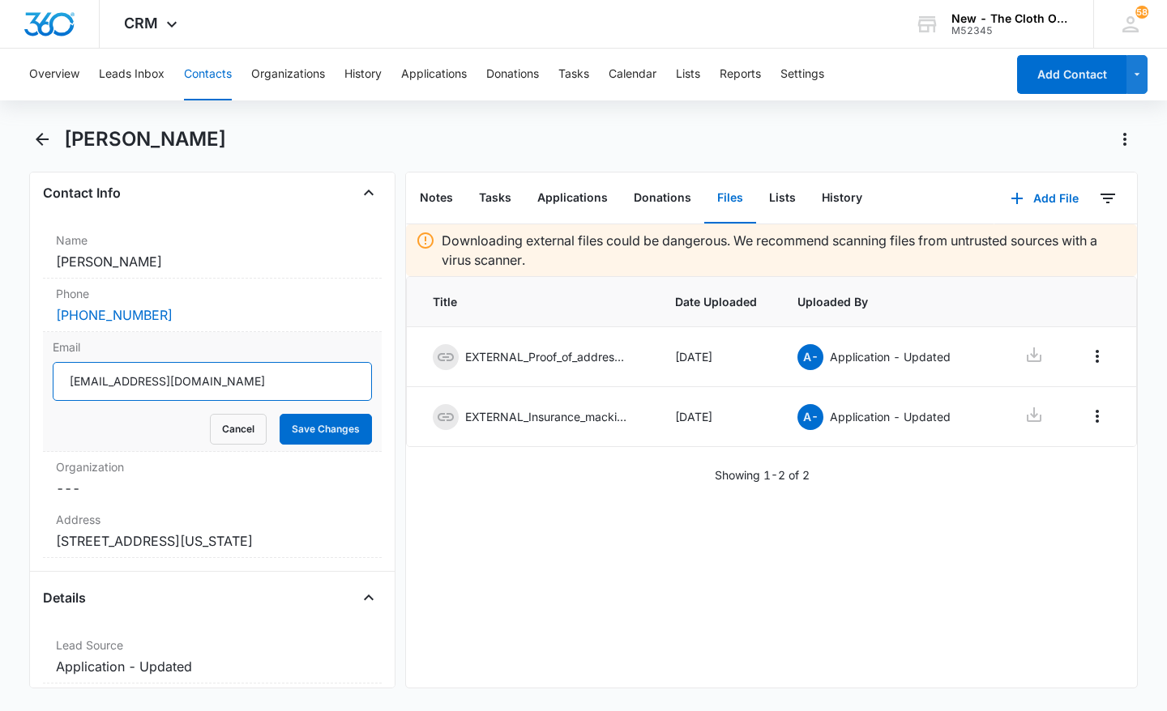
click at [168, 386] on input "[EMAIL_ADDRESS][DOMAIN_NAME]" at bounding box center [212, 381] width 319 height 39
